Goal: Task Accomplishment & Management: Complete application form

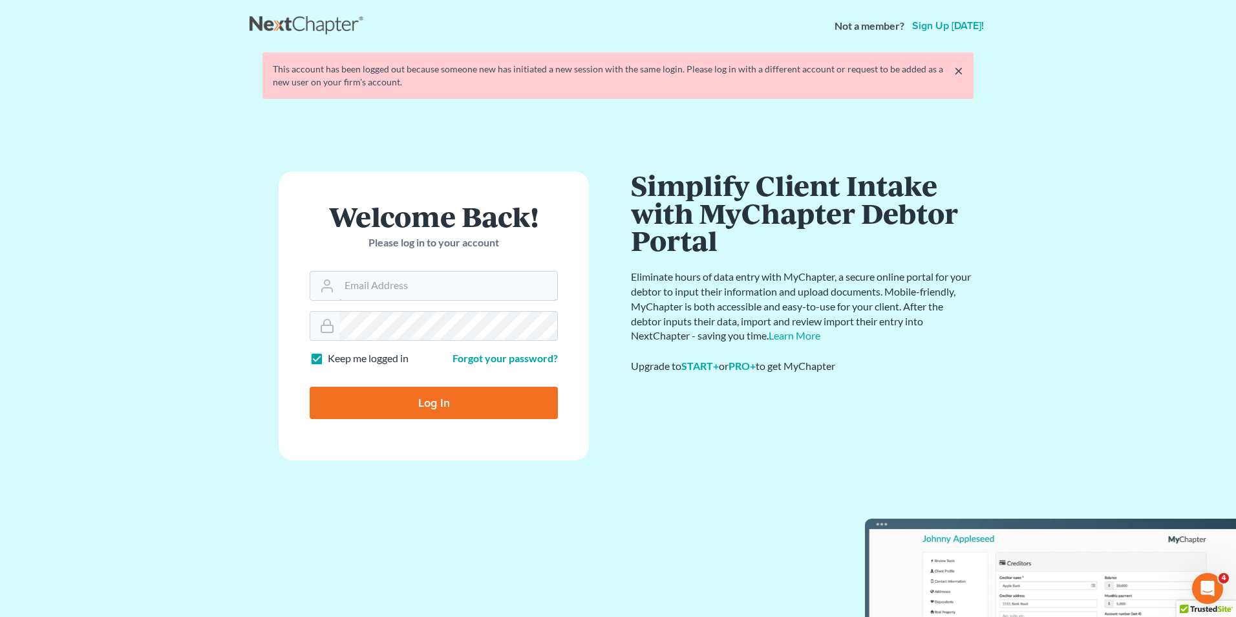
type input "[PERSON_NAME][EMAIL_ADDRESS][DOMAIN_NAME]"
click at [463, 394] on input "Log In" at bounding box center [434, 403] width 248 height 32
type input "Thinking..."
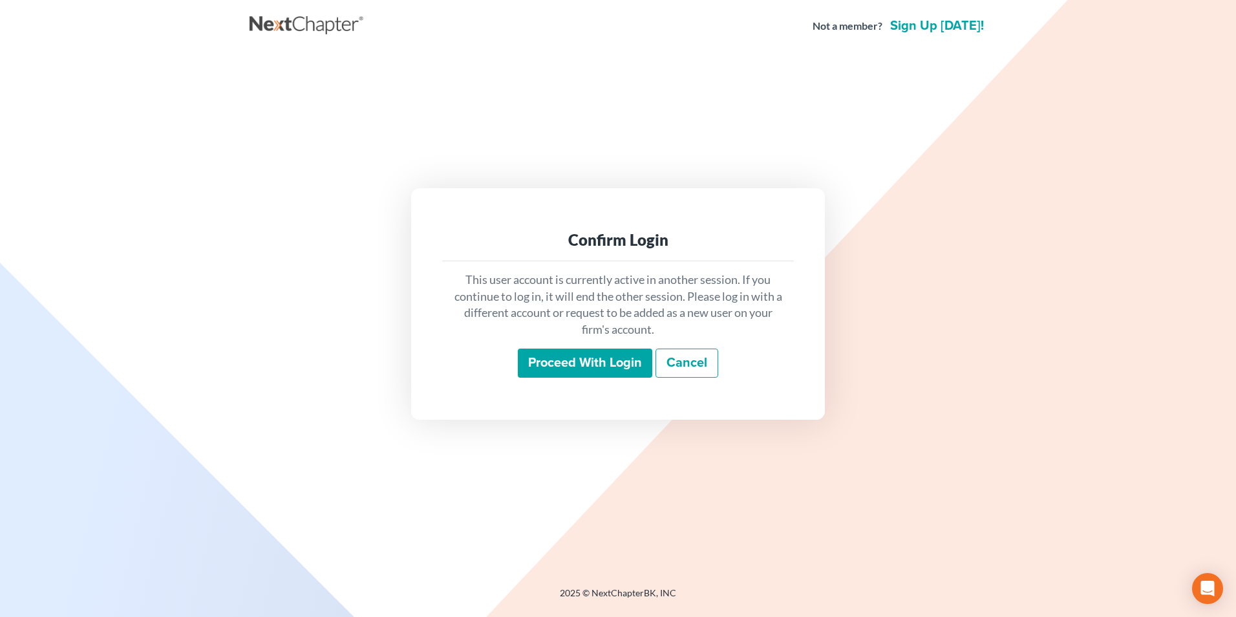
click at [541, 358] on input "Proceed with login" at bounding box center [585, 364] width 135 height 30
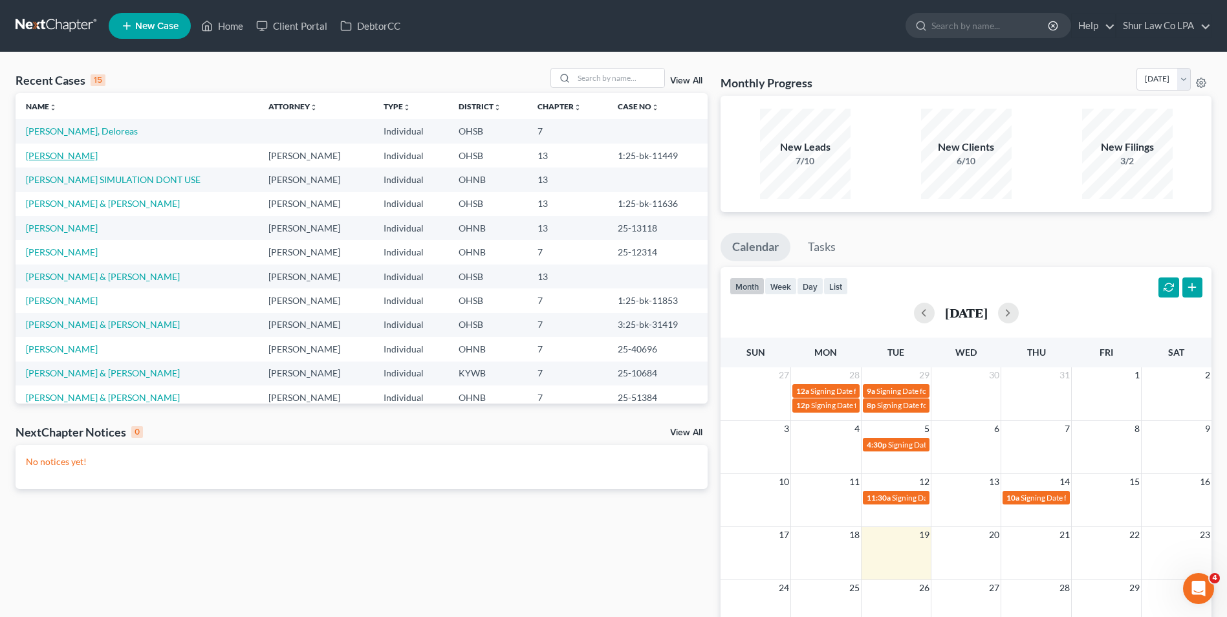
click at [59, 158] on link "Ghani, Faris" at bounding box center [62, 155] width 72 height 11
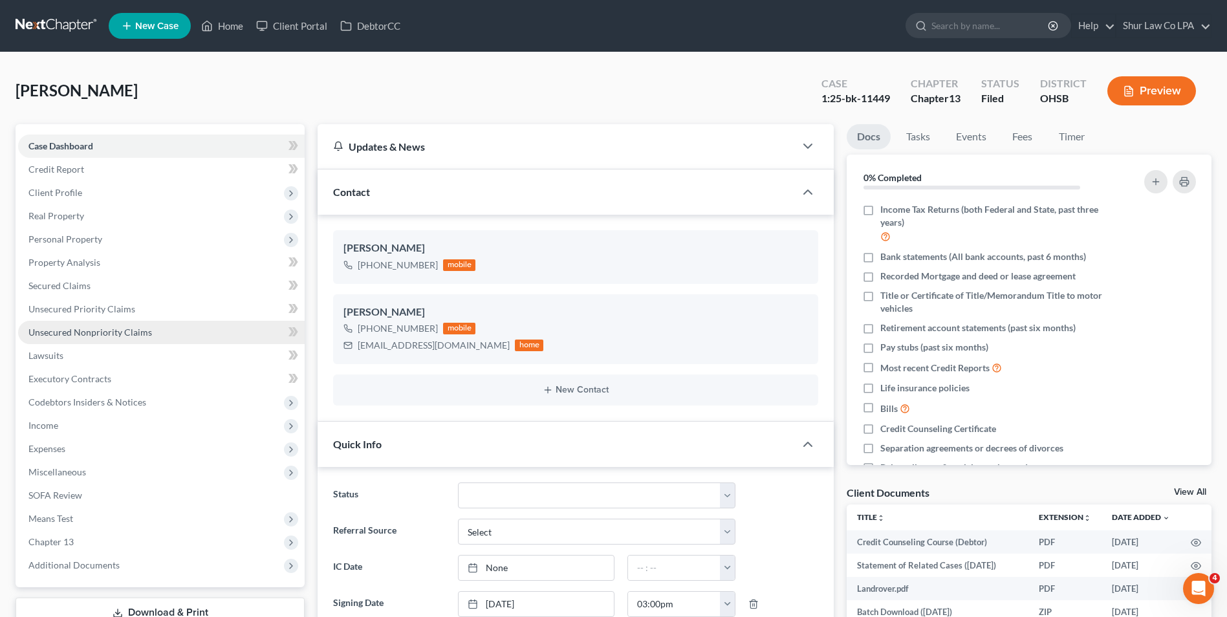
click at [102, 340] on link "Unsecured Nonpriority Claims" at bounding box center [161, 332] width 286 height 23
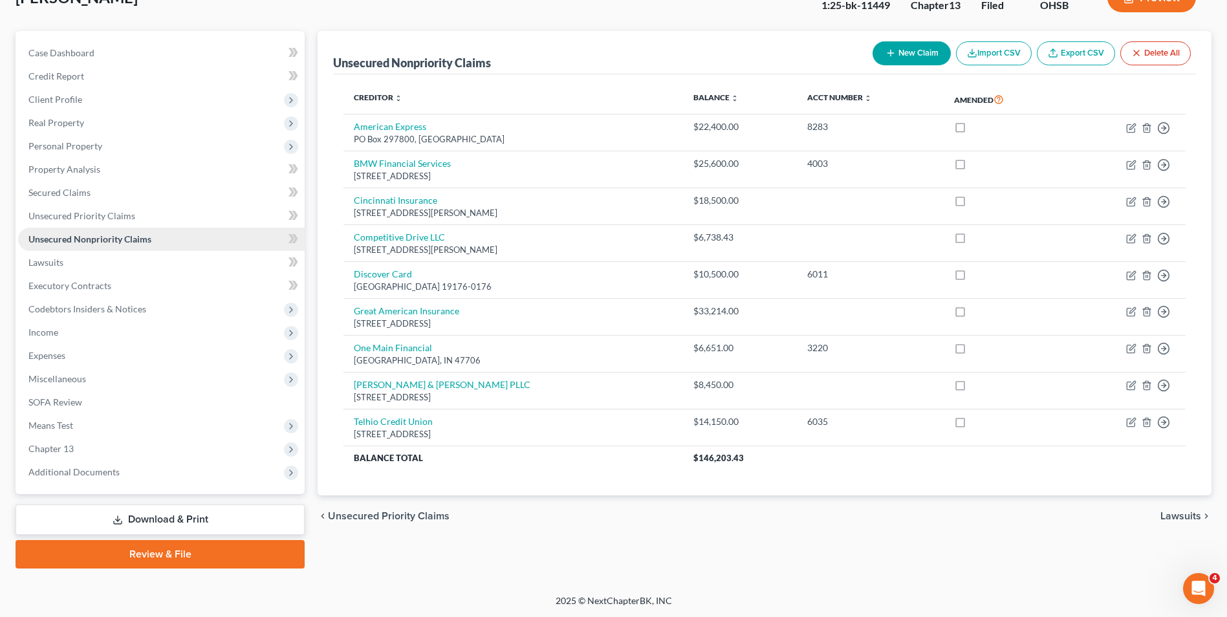
scroll to position [94, 0]
click at [90, 359] on span "Expenses" at bounding box center [161, 354] width 286 height 23
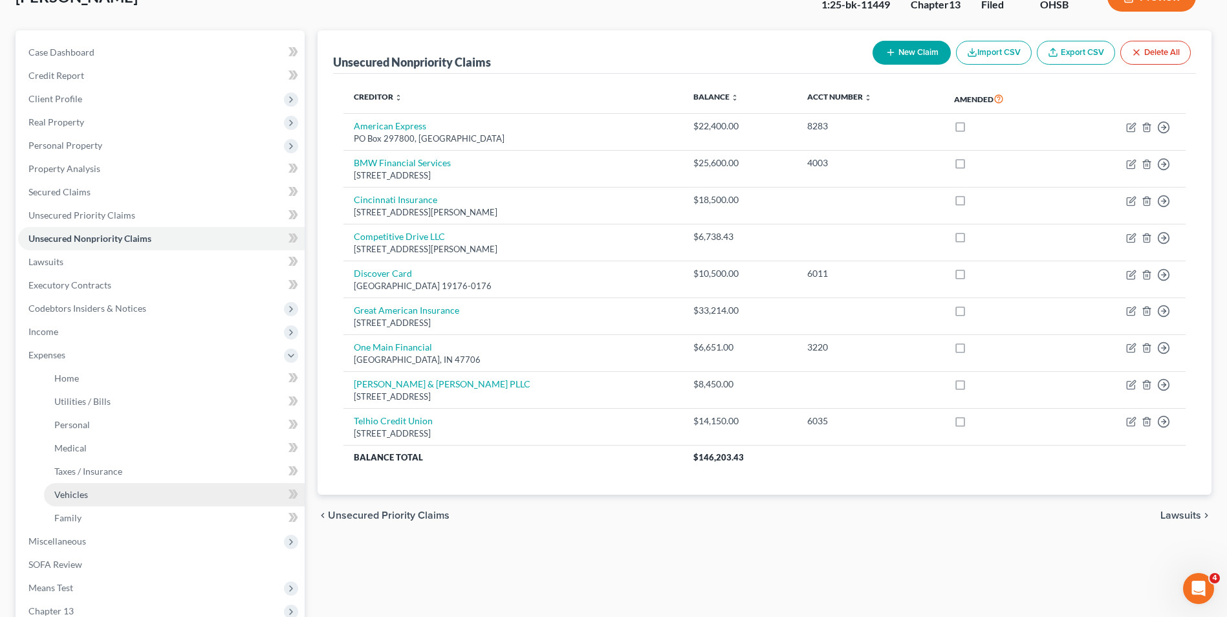
click at [76, 501] on link "Vehicles" at bounding box center [174, 494] width 261 height 23
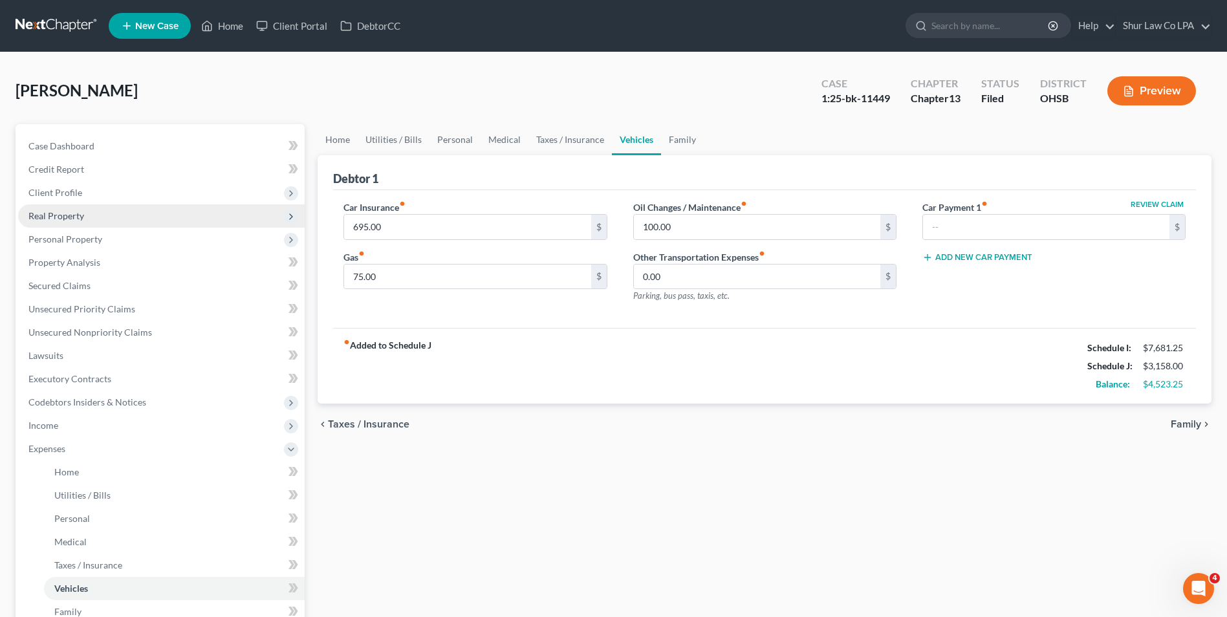
click at [87, 215] on span "Real Property" at bounding box center [161, 215] width 286 height 23
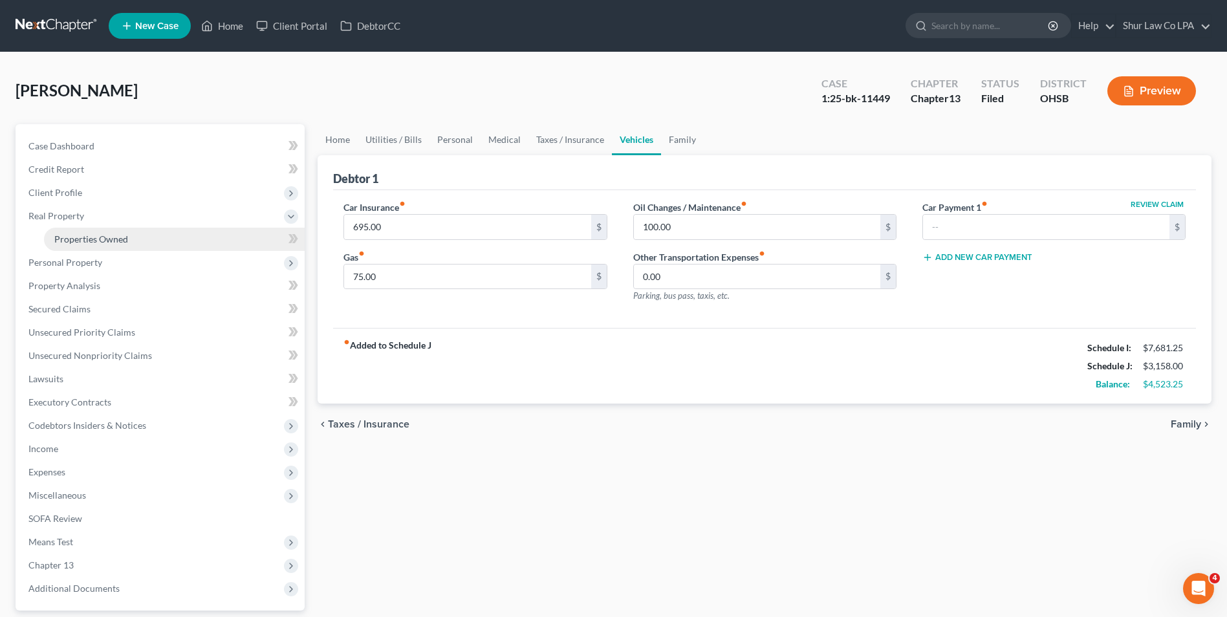
click at [98, 237] on span "Properties Owned" at bounding box center [91, 238] width 74 height 11
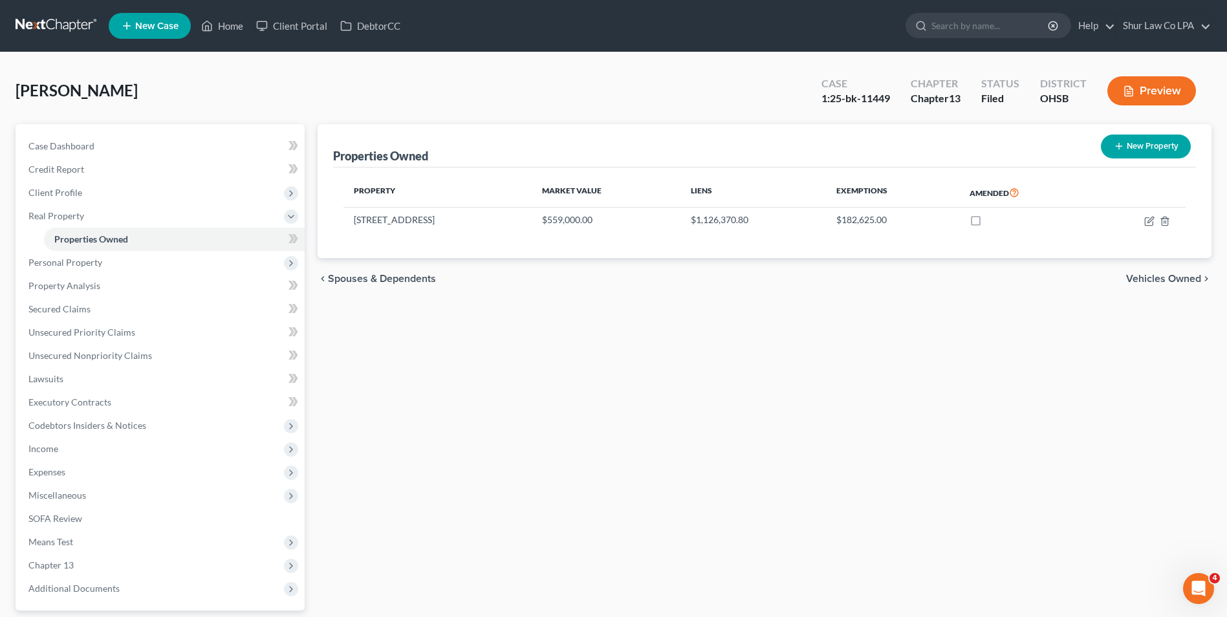
click at [539, 430] on div "Properties Owned New Property Property Market Value Liens Exemptions Amended 76…" at bounding box center [764, 404] width 907 height 561
click at [1149, 218] on icon "button" at bounding box center [1149, 221] width 10 height 10
select select "36"
select select "3"
select select "0"
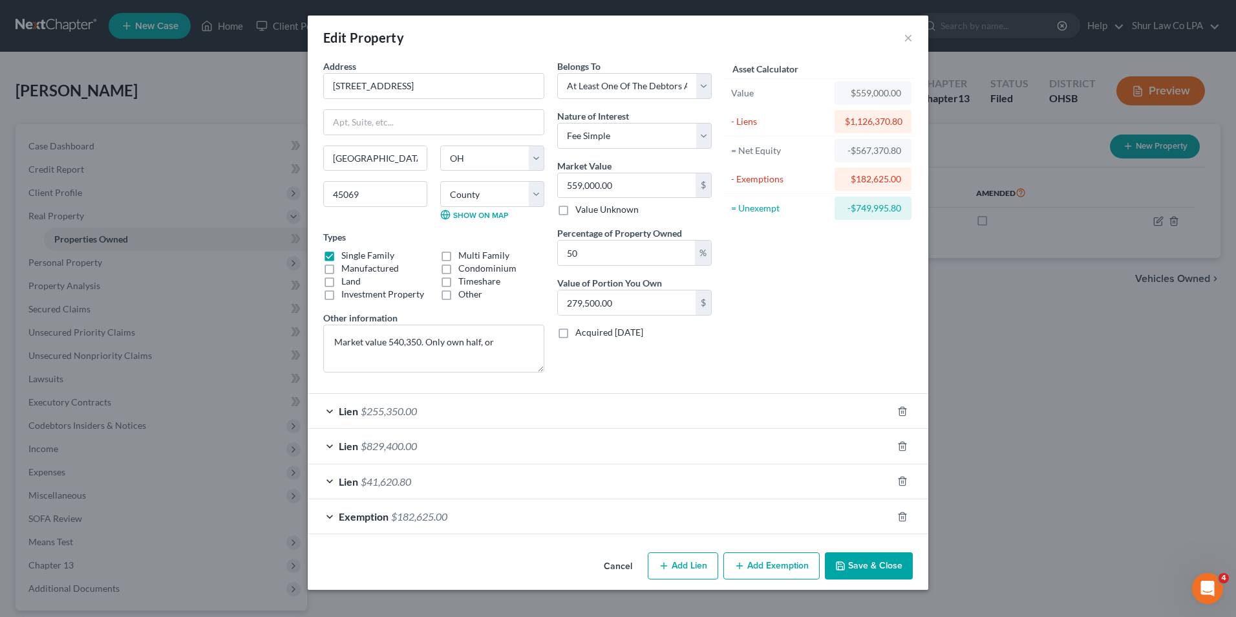
click at [406, 516] on span "$182,625.00" at bounding box center [419, 516] width 56 height 12
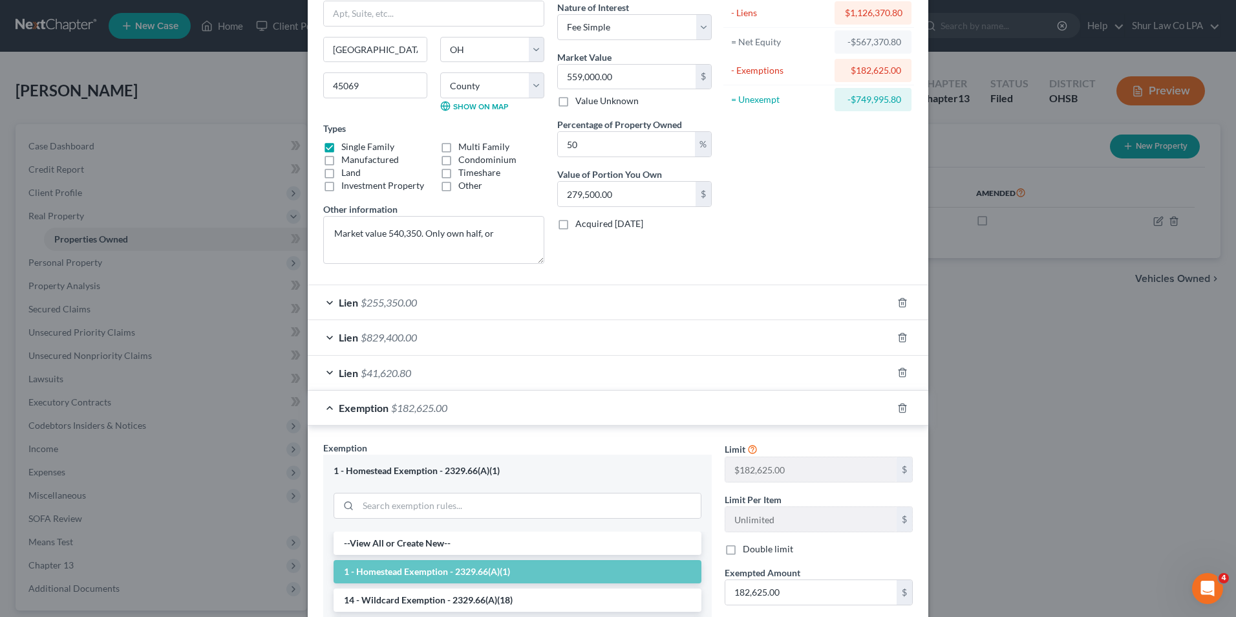
scroll to position [259, 0]
